Goal: Task Accomplishment & Management: Use online tool/utility

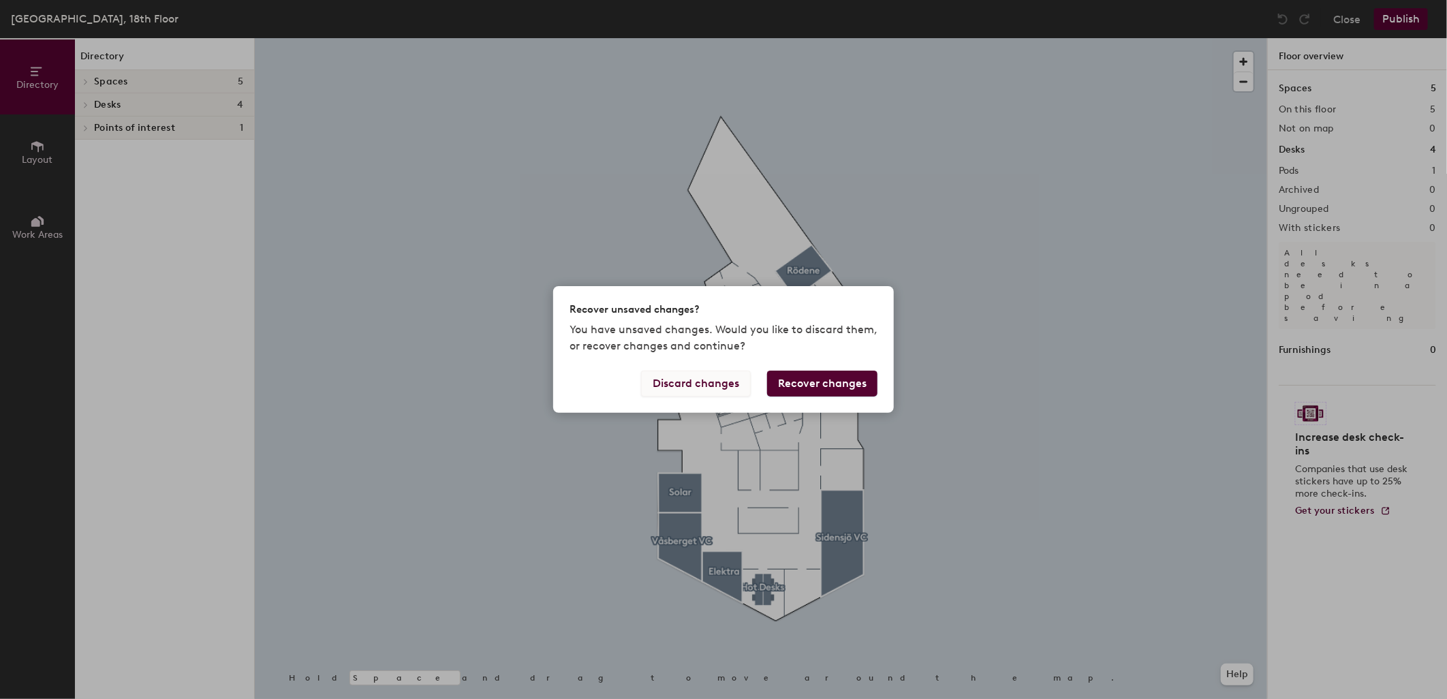
click at [727, 384] on button "Discard changes" at bounding box center [696, 384] width 110 height 26
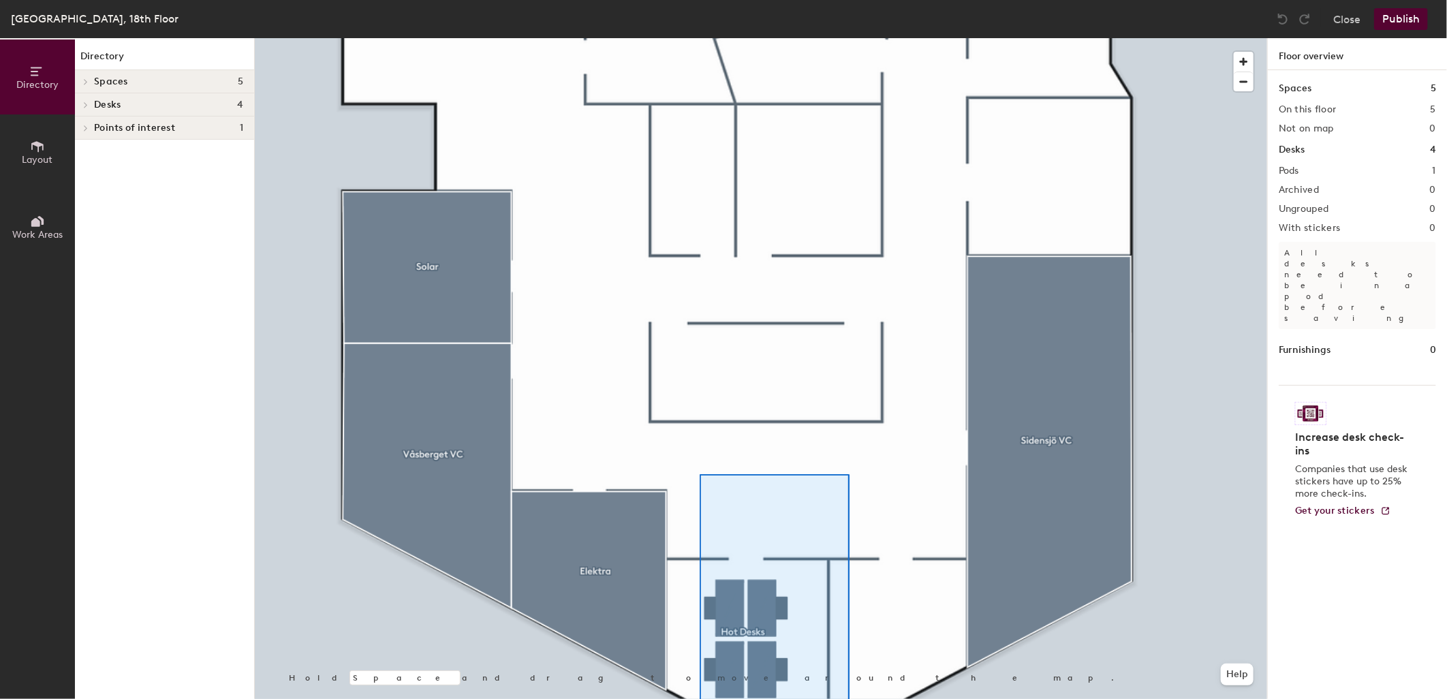
click at [700, 698] on html "Skip navigation Schedule Office People Analytics Visits Deliveries Services Man…" at bounding box center [723, 349] width 1447 height 699
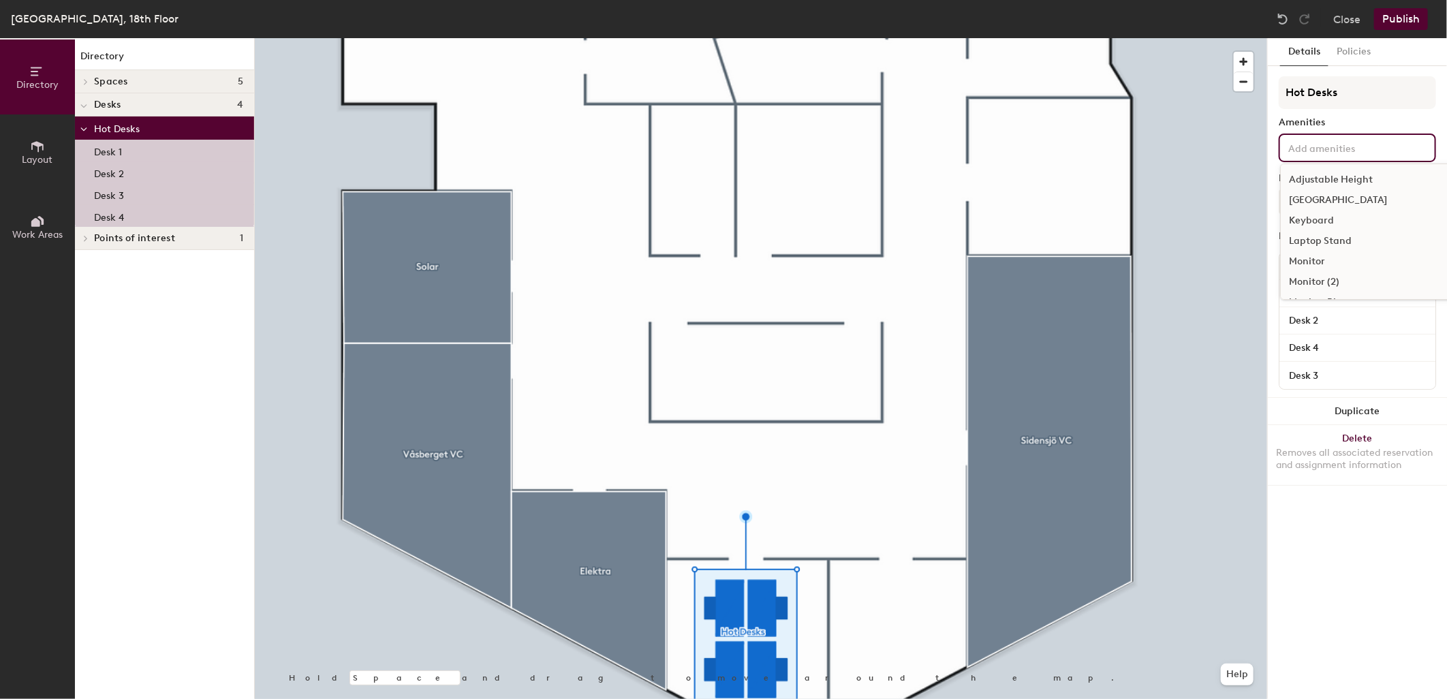
click at [1343, 150] on input at bounding box center [1347, 147] width 123 height 16
type input "D"
click at [1368, 121] on div "Amenities" at bounding box center [1357, 122] width 157 height 11
click at [1351, 48] on button "Policies" at bounding box center [1354, 52] width 50 height 28
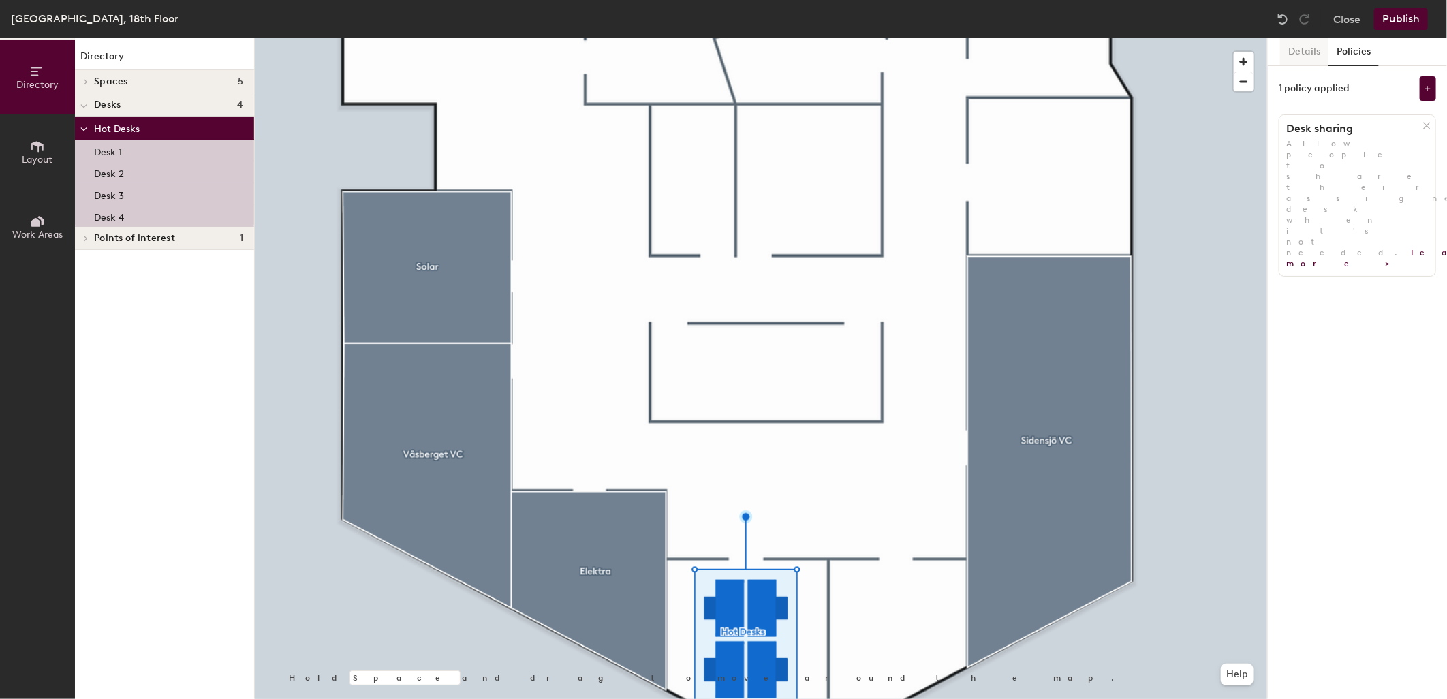
click at [1308, 53] on button "Details" at bounding box center [1304, 52] width 48 height 28
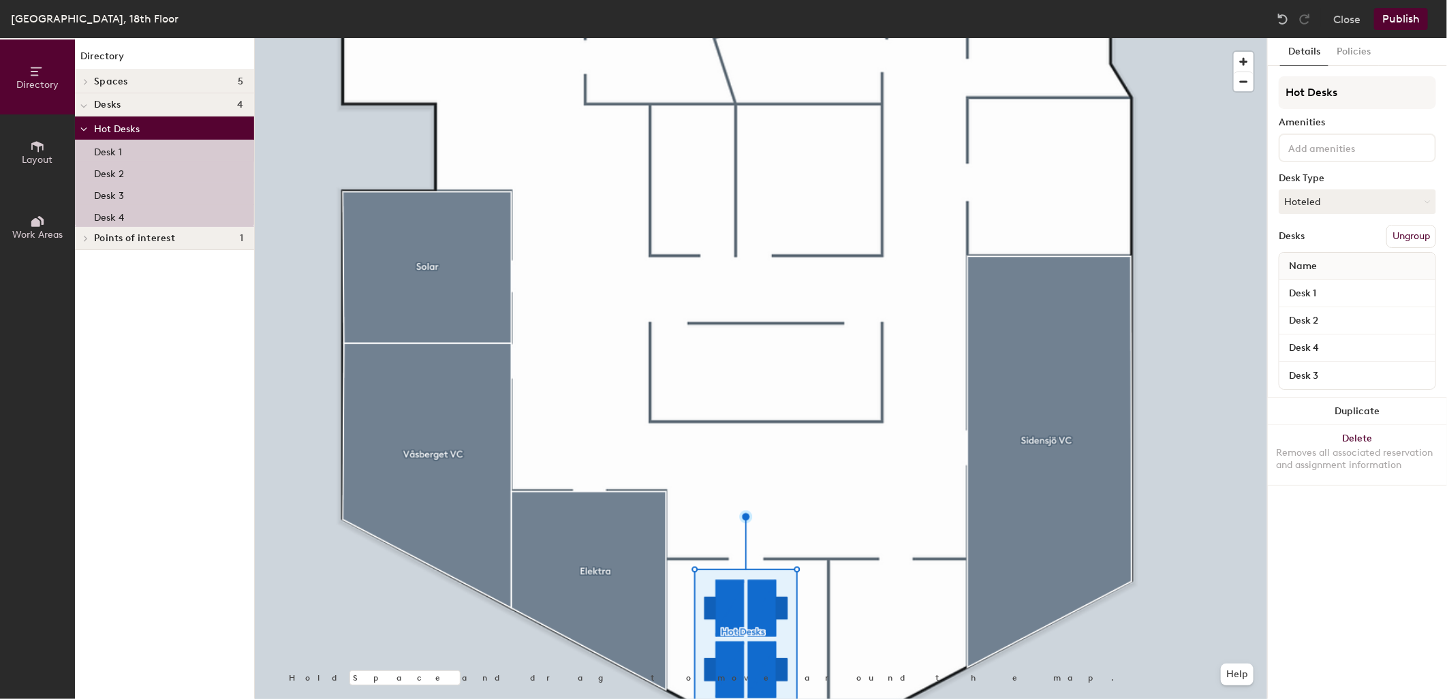
click at [124, 151] on div "Desk 1" at bounding box center [164, 151] width 179 height 22
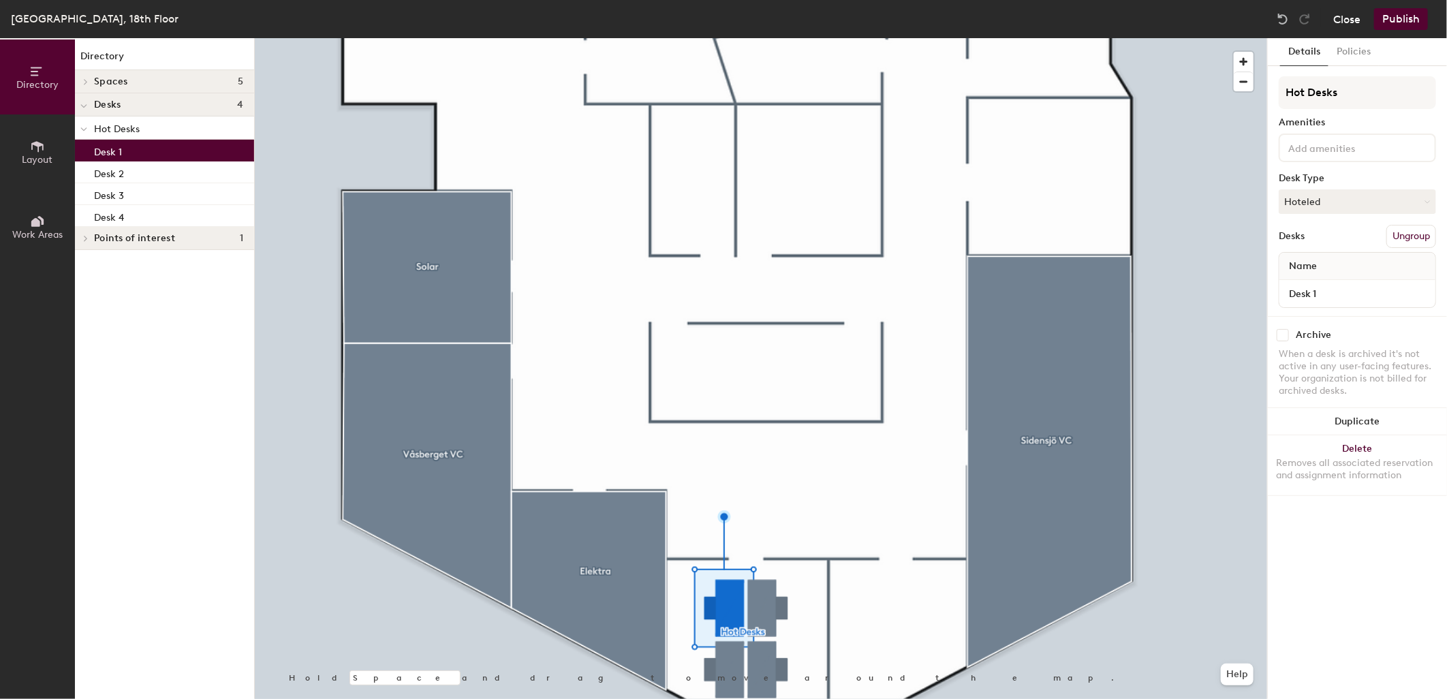
click at [1353, 14] on button "Close" at bounding box center [1346, 19] width 27 height 22
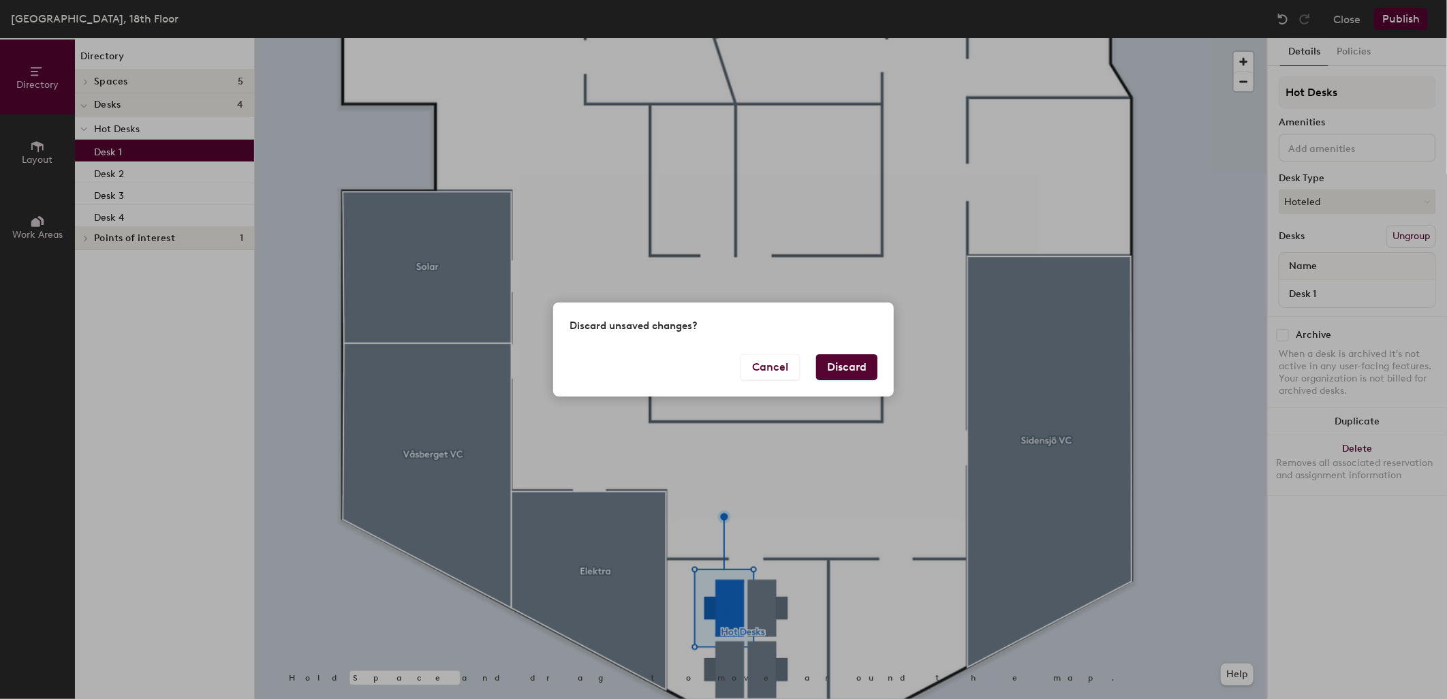
click at [850, 361] on button "Discard" at bounding box center [846, 367] width 61 height 26
